Goal: Task Accomplishment & Management: Complete application form

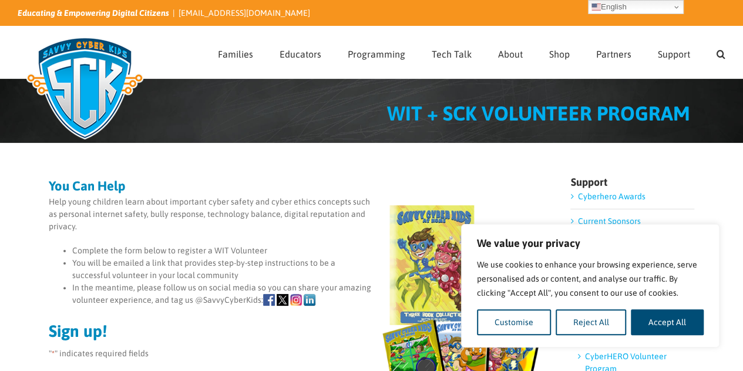
click at [182, 206] on p "Help young children learn about important cyber safety and cyber ethics concept…" at bounding box center [297, 214] width 497 height 37
click at [672, 325] on button "Accept All" at bounding box center [667, 322] width 73 height 26
checkbox input "true"
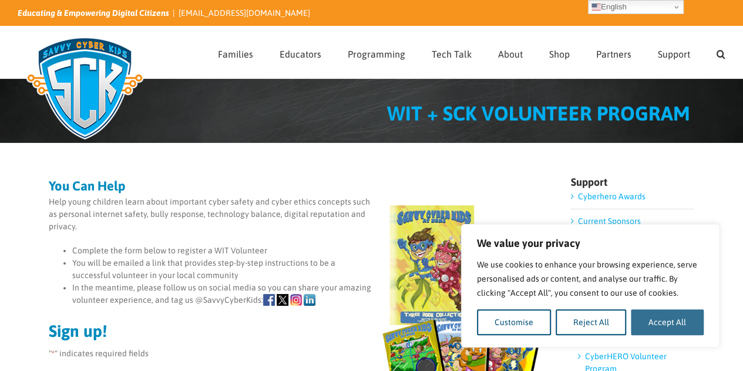
checkbox input "true"
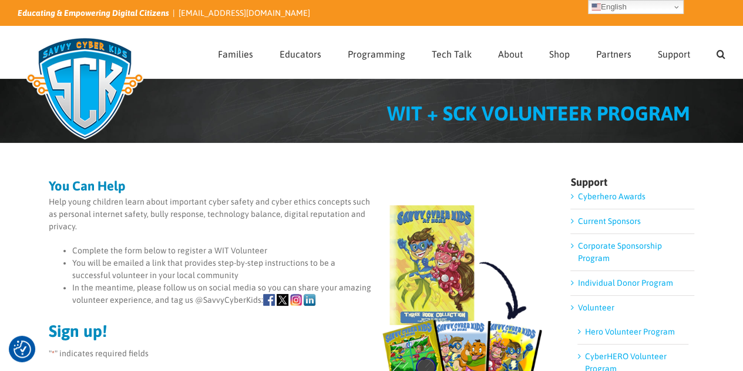
click at [178, 266] on li "You will be emailed a link that provides step-by-step instructions to be a succ…" at bounding box center [308, 269] width 473 height 25
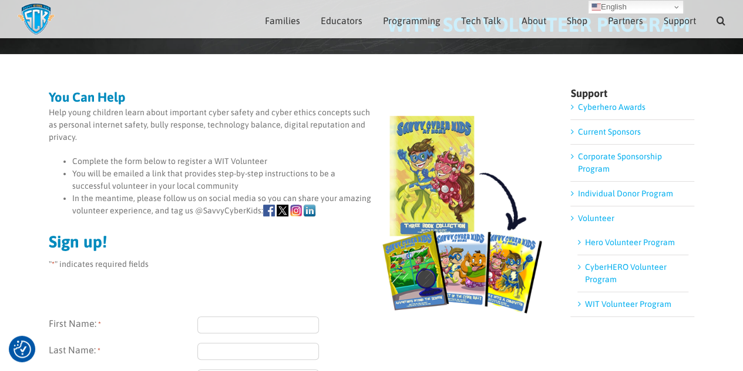
scroll to position [94, 0]
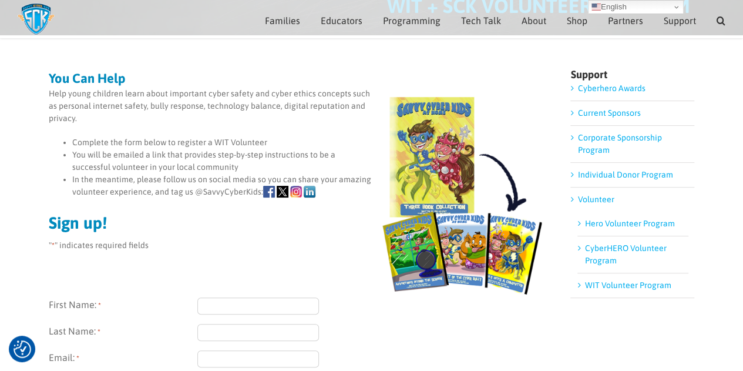
click at [230, 299] on input "First Name: *" at bounding box center [258, 305] width 122 height 17
type input "[PERSON_NAME]"
type input "m"
type input "[PERSON_NAME]"
type input "tmueller@rwbaird.com"
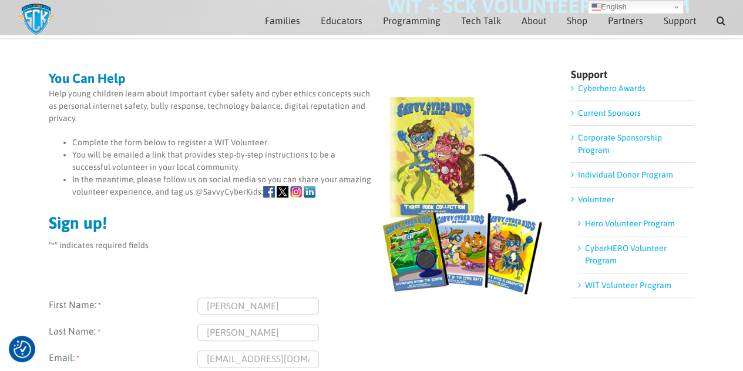
scroll to position [293, 0]
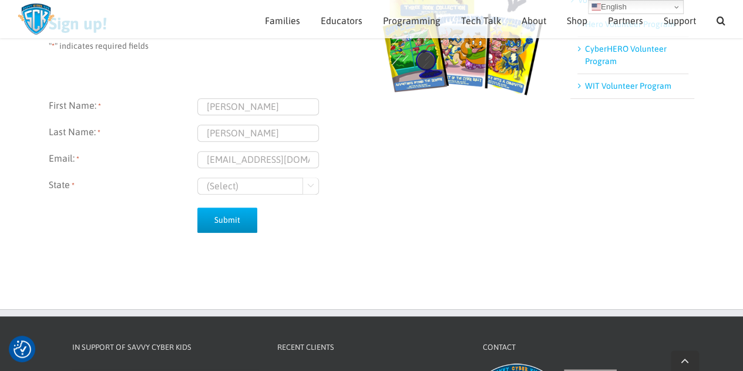
click at [228, 186] on select "(Select) [US_STATE] [US_STATE]" at bounding box center [258, 185] width 122 height 17
select select "[US_STATE]"
click at [197, 177] on select "(Select) [US_STATE] [US_STATE]" at bounding box center [258, 185] width 122 height 17
click at [230, 223] on input "Submit" at bounding box center [227, 219] width 60 height 25
click at [311, 162] on input "tmueller@rwbaird.com" at bounding box center [258, 159] width 122 height 17
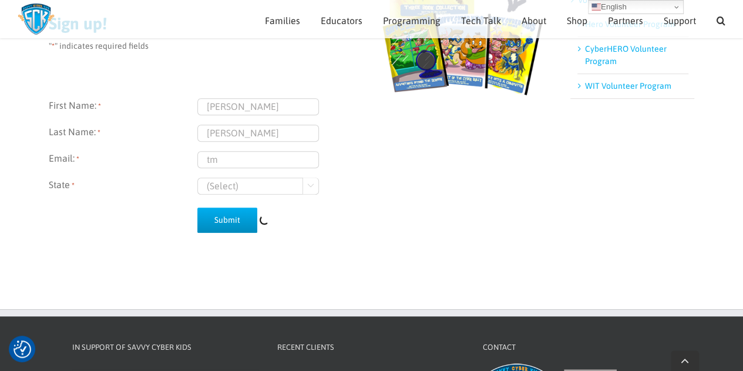
type input "t"
type input "[EMAIL_ADDRESS][DOMAIN_NAME]"
click at [216, 221] on input "Submit" at bounding box center [227, 219] width 60 height 25
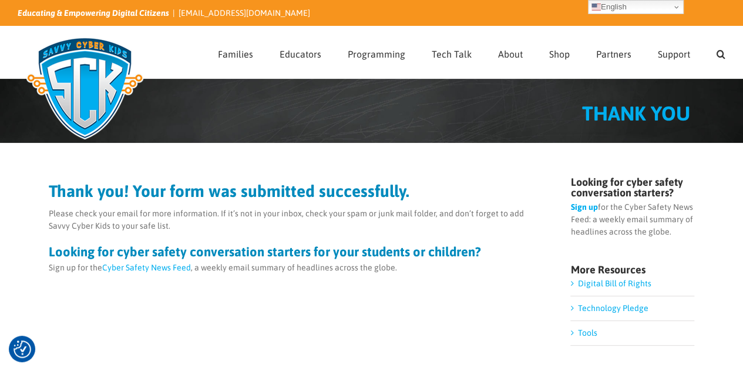
click at [221, 206] on div "Thank you! Your form was submitted successfully. Please check your email for mo…" at bounding box center [297, 228] width 497 height 91
click at [403, 215] on p "Please check your email for more information. If it’s not in your inbox, check …" at bounding box center [297, 219] width 497 height 25
click at [602, 232] on p "Sign up for the Cyber Safety News Feed: a weekly email summary of headlines acr…" at bounding box center [633, 219] width 124 height 37
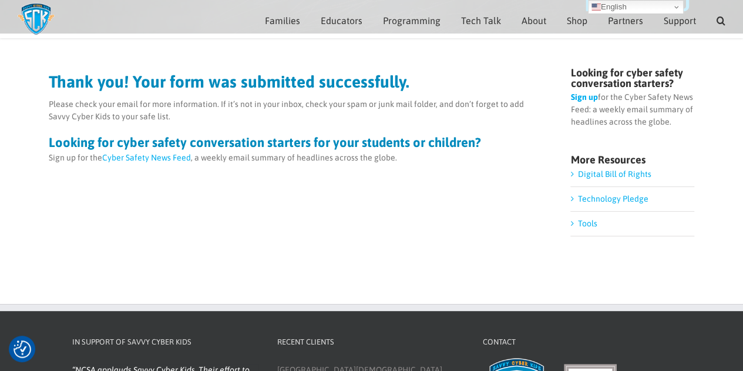
scroll to position [117, 0]
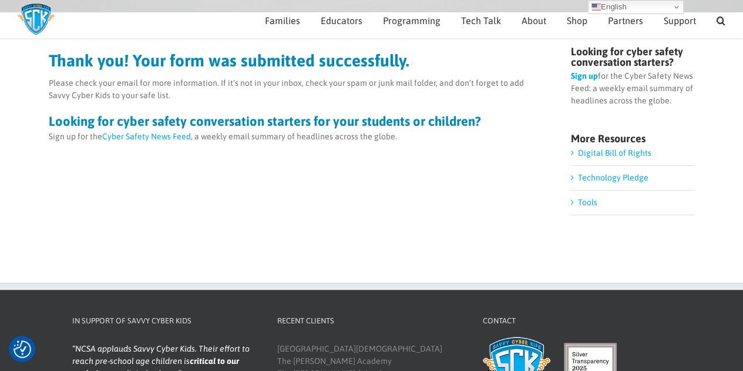
click at [585, 205] on link "Tools" at bounding box center [587, 201] width 19 height 9
click at [268, 155] on div "Thank you! Your form was submitted successfully. Please check your email for mo…" at bounding box center [372, 142] width 647 height 212
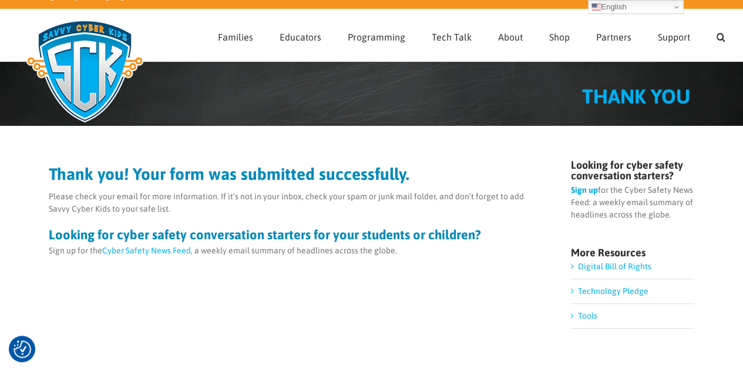
scroll to position [0, 0]
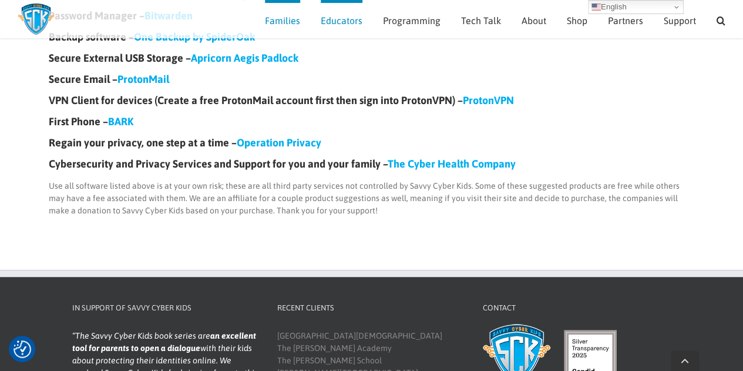
scroll to position [353, 0]
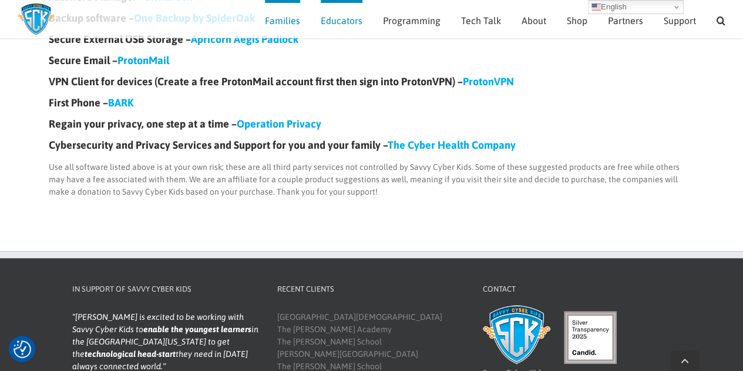
click at [323, 205] on div "Cyber Safety and Digital Parenting Tools Social Media Parental Control – BARK D…" at bounding box center [372, 13] width 647 height 393
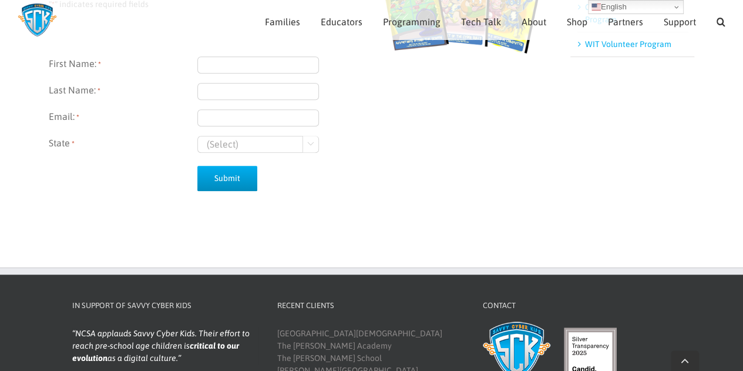
scroll to position [331, 0]
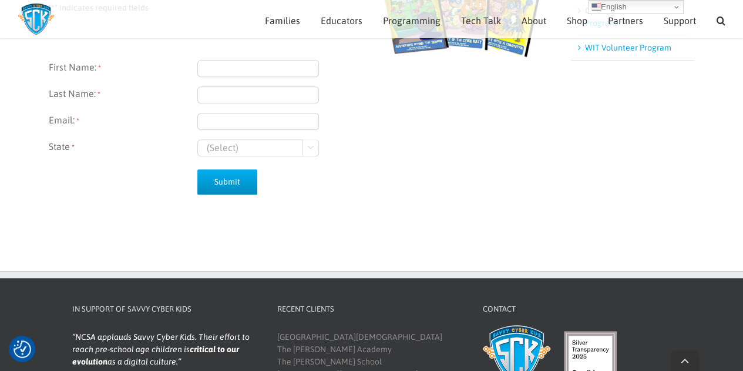
click at [216, 68] on input "First Name: *" at bounding box center [258, 68] width 122 height 17
type input "[PERSON_NAME]"
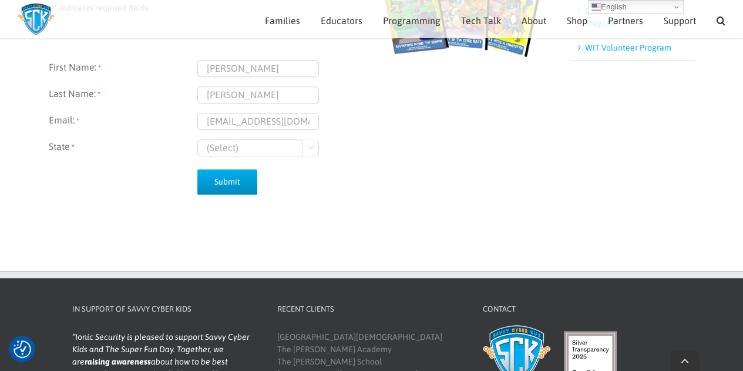
type input "[EMAIL_ADDRESS][DOMAIN_NAME]"
select select "[US_STATE]"
click at [366, 209] on div "You Can Help Help young children learn about important cyber safety and cyber e…" at bounding box center [297, 32] width 497 height 396
click at [229, 176] on input "Submit" at bounding box center [227, 181] width 60 height 25
